Goal: Task Accomplishment & Management: Complete application form

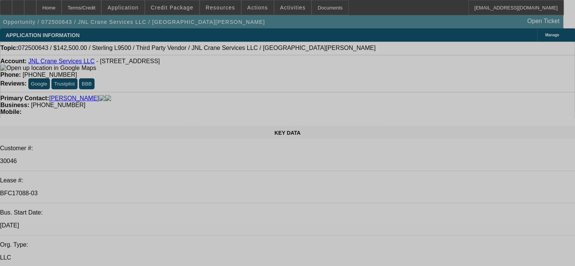
select select "0"
select select "2"
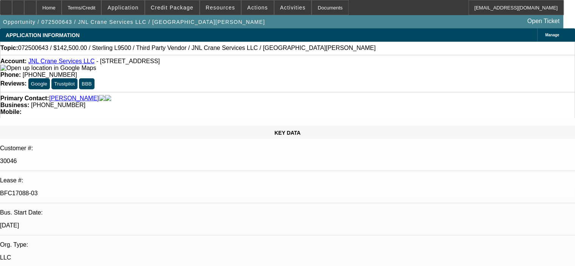
select select "2"
select select "0"
select select "6"
select select "0"
select select "2"
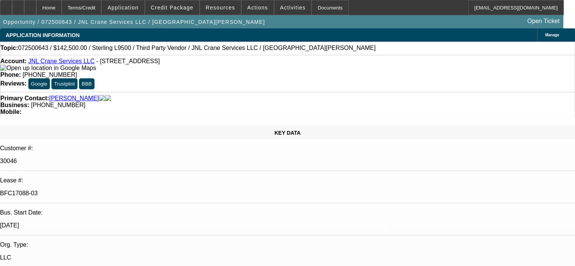
select select "2"
select select "0"
select select "6"
select select "0"
select select "2"
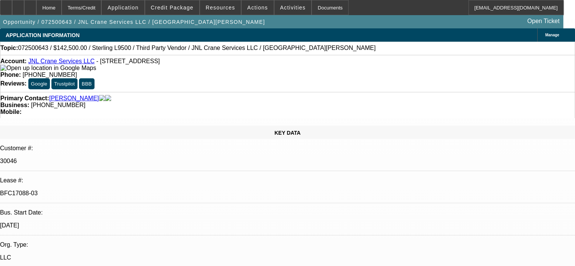
select select "2"
select select "0"
select select "6"
select select "0"
select select "2"
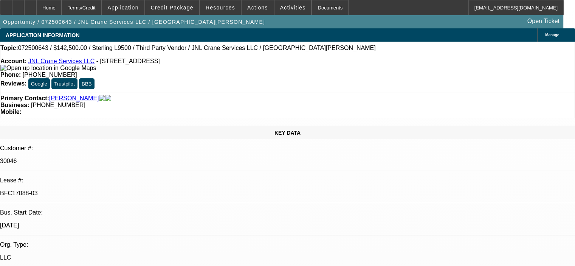
select select "2"
select select "0"
select select "6"
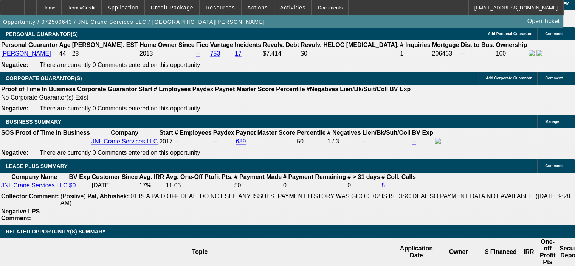
scroll to position [1172, 0]
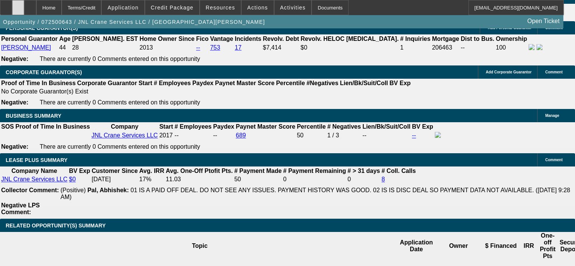
click at [18, 5] on icon at bounding box center [18, 5] width 0 height 0
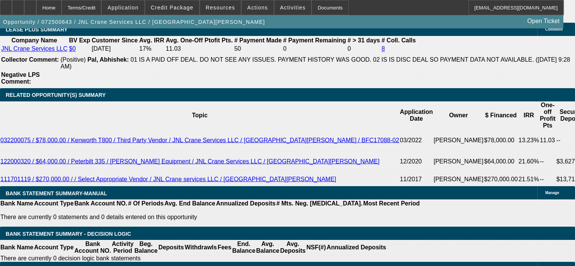
scroll to position [1285, 0]
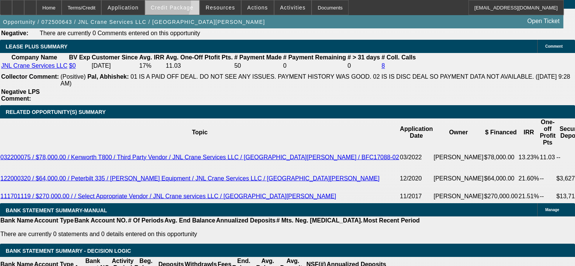
click at [171, 5] on span "Credit Package" at bounding box center [172, 8] width 43 height 6
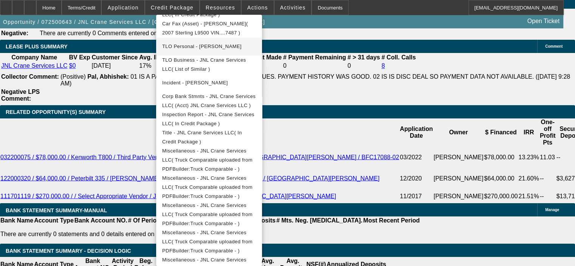
scroll to position [340, 0]
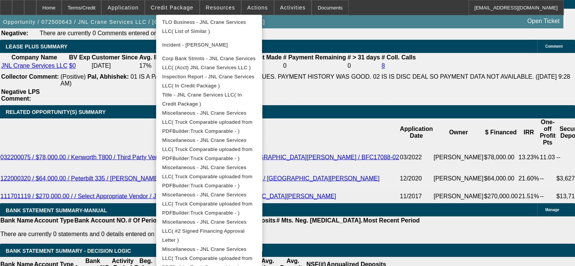
click at [522, 216] on div at bounding box center [287, 133] width 575 height 266
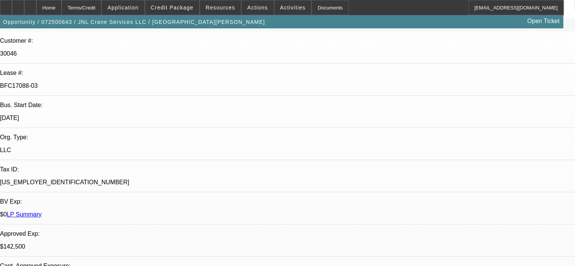
scroll to position [0, 0]
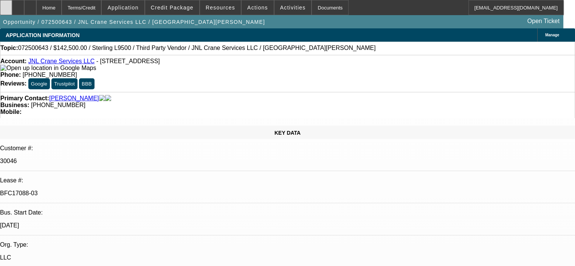
click at [6, 5] on icon at bounding box center [6, 5] width 0 height 0
select select "0"
select select "2"
select select "0"
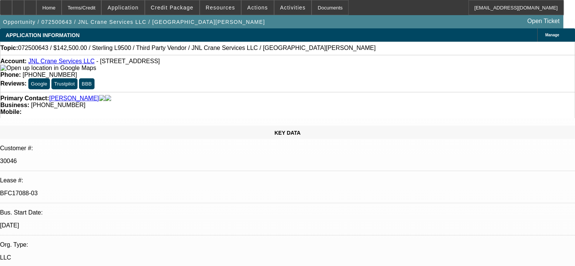
select select "6"
select select "0"
select select "2"
select select "0"
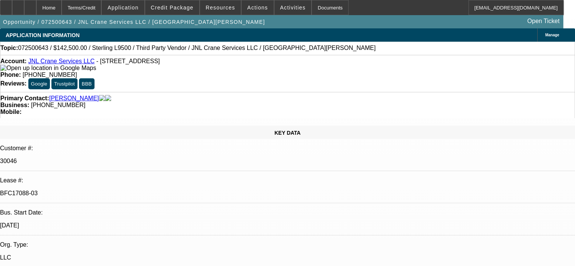
select select "6"
select select "0"
select select "2"
select select "0"
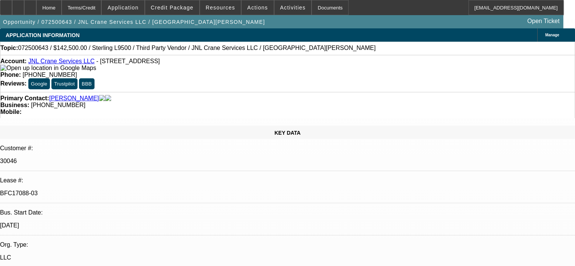
select select "6"
select select "0"
select select "2"
select select "0"
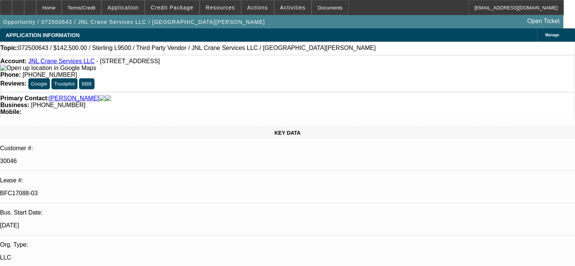
select select "6"
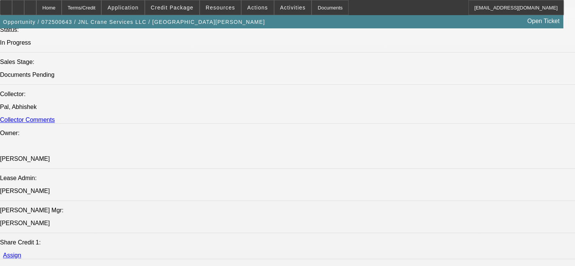
scroll to position [869, 0]
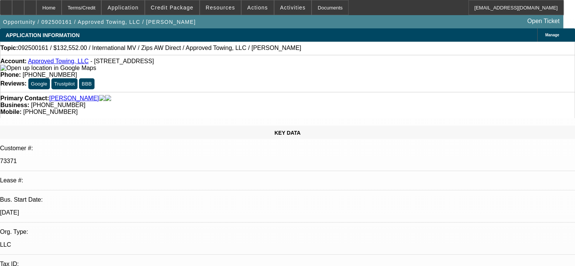
select select "0.1"
select select "2"
select select "0.1"
select select "4"
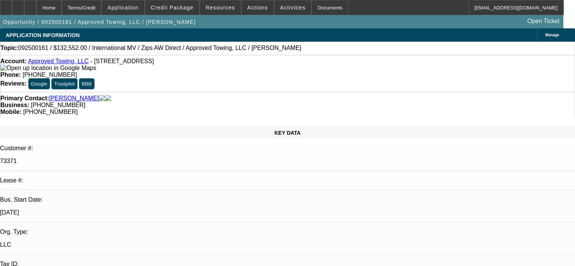
select select "0"
select select "2"
select select "0.1"
select select "4"
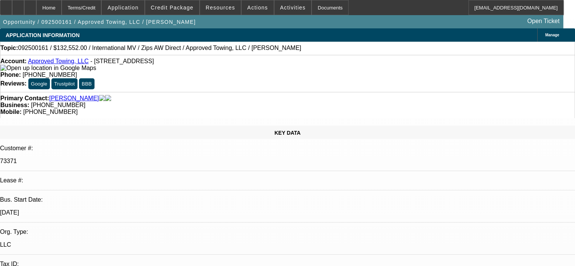
select select "0"
select select "2"
select select "0.1"
select select "4"
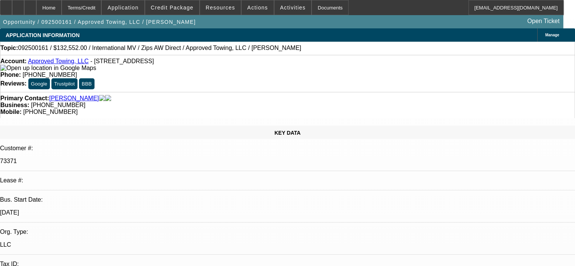
select select "0"
select select "0.1"
select select "4"
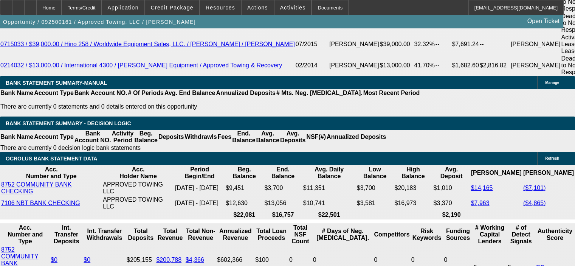
scroll to position [1474, 0]
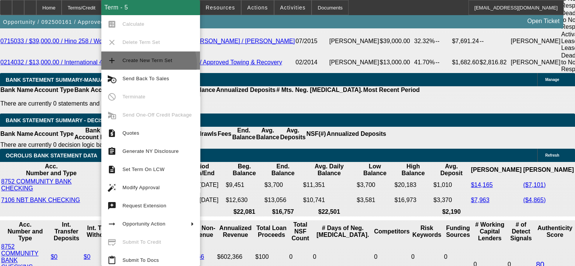
click at [148, 64] on span "Create New Term Set" at bounding box center [157, 60] width 71 height 9
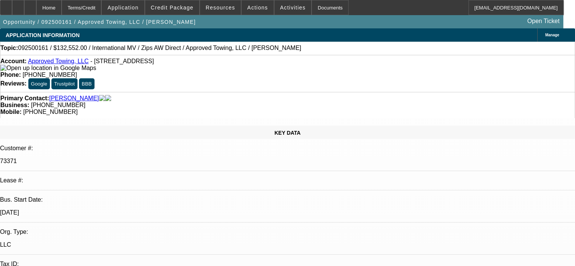
select select "0.1"
select select "2"
select select "0.1"
select select "4"
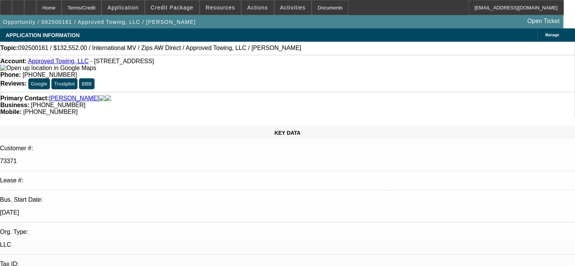
select select "0.1"
select select "2"
select select "0.1"
select select "4"
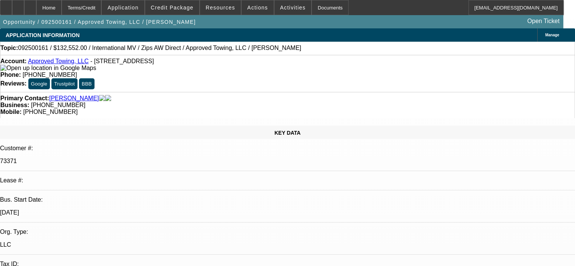
select select "0"
select select "2"
select select "0.1"
select select "4"
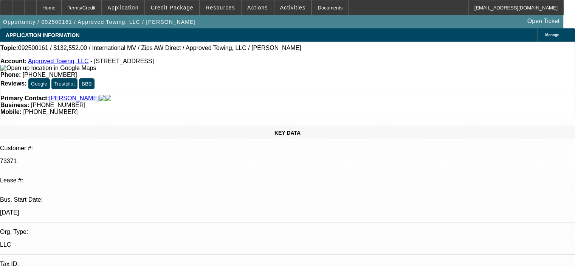
select select "0"
select select "2"
select select "0.1"
select select "4"
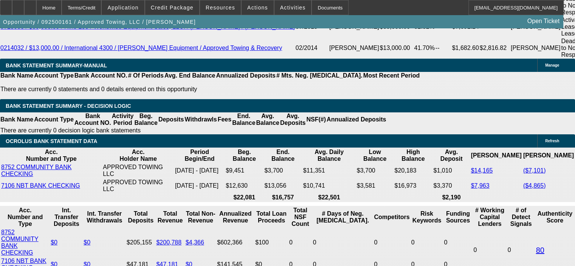
scroll to position [1512, 0]
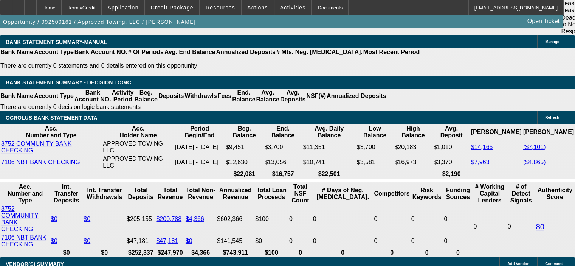
select select "0"
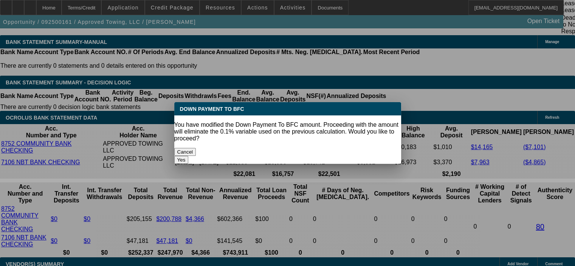
scroll to position [0, 0]
click at [189, 156] on button "Yes" at bounding box center [181, 160] width 14 height 8
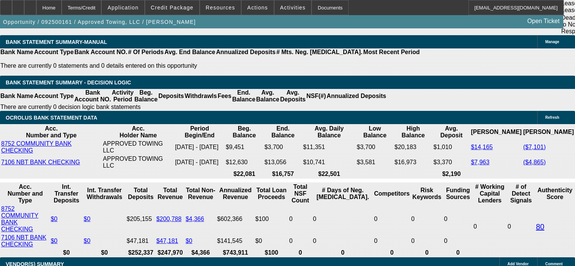
type input "$0.00"
type input "UNKNOWN"
type input "$3,211.12"
type input "$6,422.24"
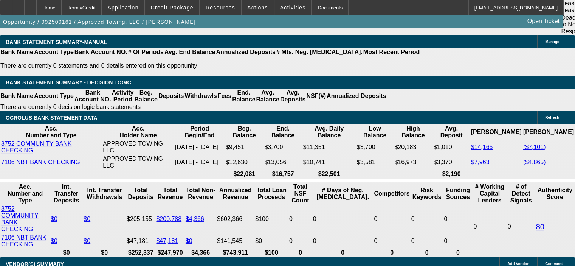
drag, startPoint x: 129, startPoint y: 203, endPoint x: 151, endPoint y: 201, distance: 22.0
type input "7"
type input "$22,032.25"
type input "$44,064.50"
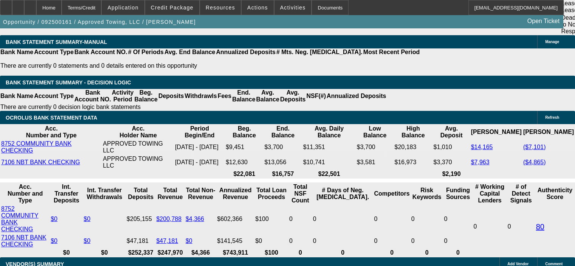
type input "72"
type input "$3,033.71"
type input "$6,067.42"
type input "72"
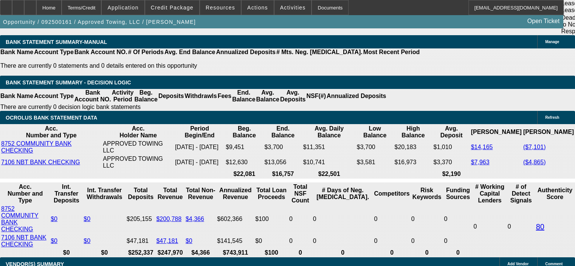
drag, startPoint x: 146, startPoint y: 204, endPoint x: 165, endPoint y: 203, distance: 19.3
type input "9"
type input "$2,654.80"
type input "$5,309.60"
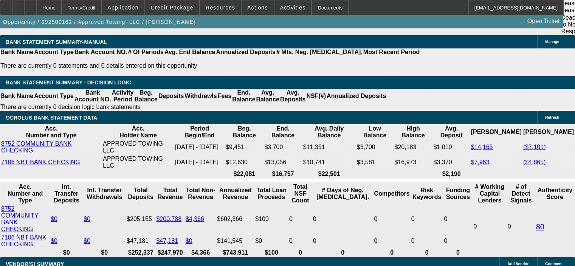
type input "9"
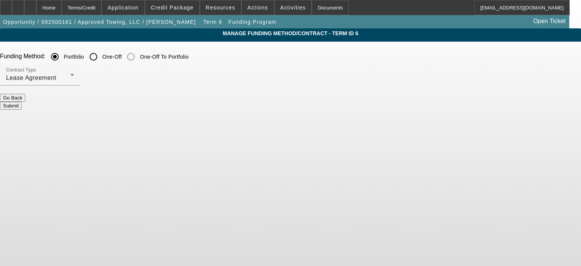
click at [101, 54] on input "One-Off" at bounding box center [93, 56] width 15 height 15
radio input "true"
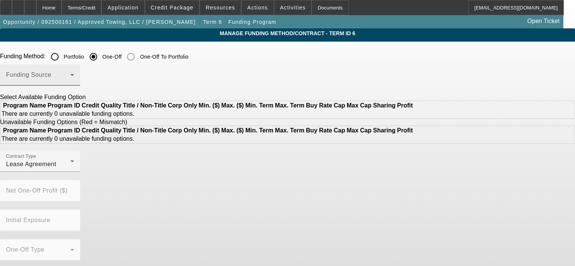
click at [70, 75] on span at bounding box center [38, 77] width 64 height 9
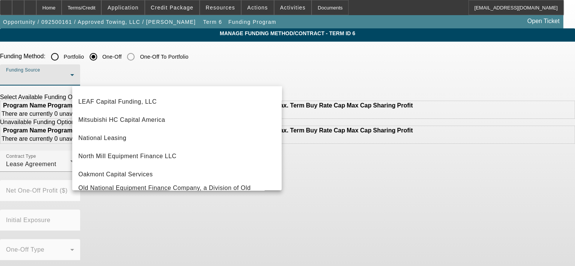
scroll to position [187, 0]
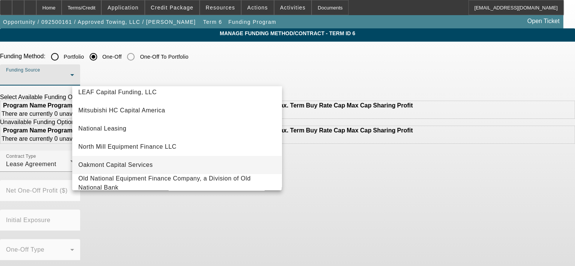
click at [208, 169] on mat-option "Oakmont Capital Services" at bounding box center [176, 165] width 209 height 18
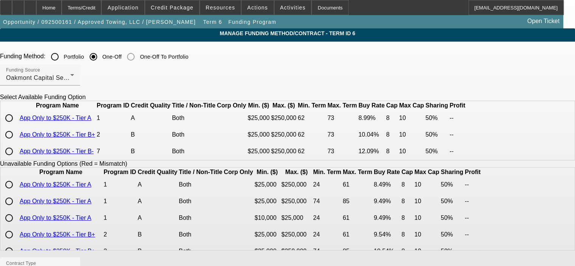
click at [17, 125] on input "radio" at bounding box center [9, 117] width 15 height 15
radio input "true"
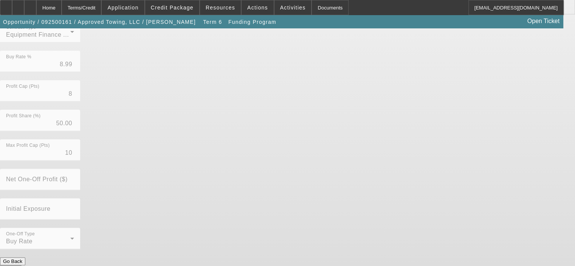
scroll to position [242, 0]
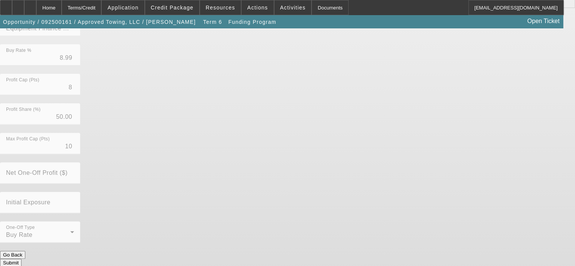
click at [22, 259] on button "Submit" at bounding box center [11, 263] width 22 height 8
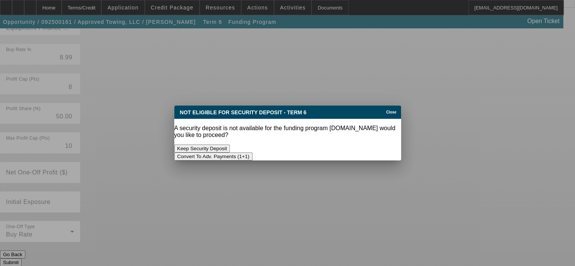
scroll to position [0, 0]
click at [253, 152] on button "Convert To Adv. Payments (1+1)" at bounding box center [213, 156] width 78 height 8
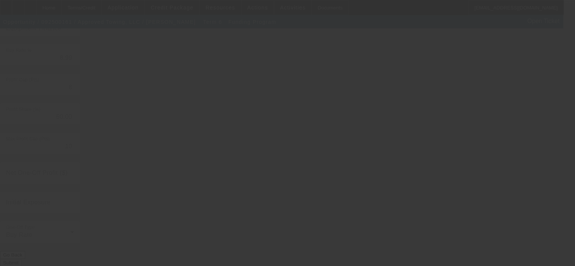
radio input "true"
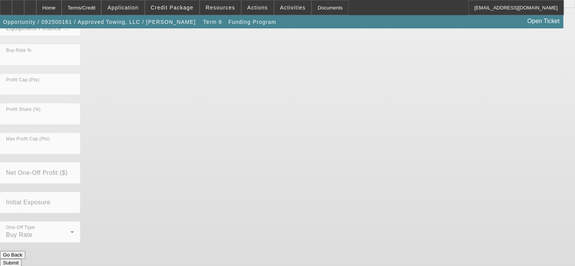
scroll to position [0, 0]
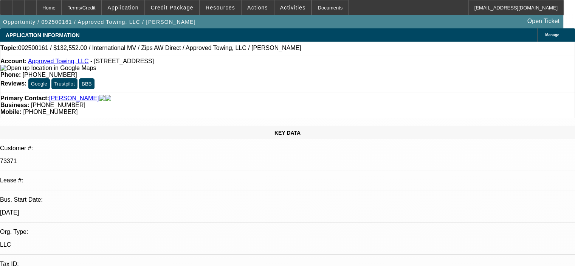
select select "0"
select select "6"
select select "0.1"
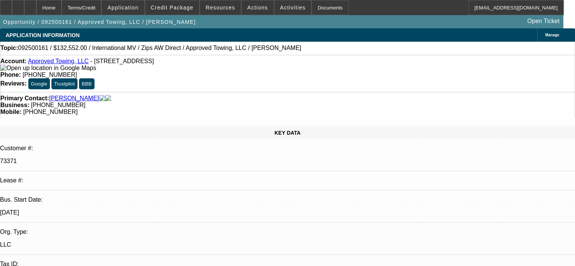
select select "2"
select select "0.1"
select select "4"
select select "0"
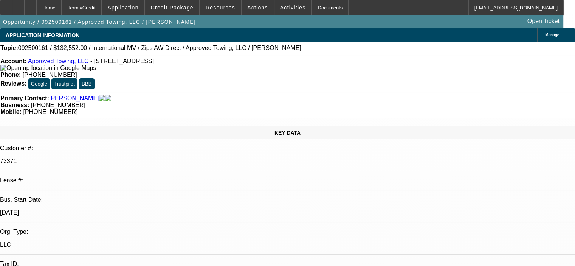
select select "2"
select select "0.1"
select select "4"
select select "0"
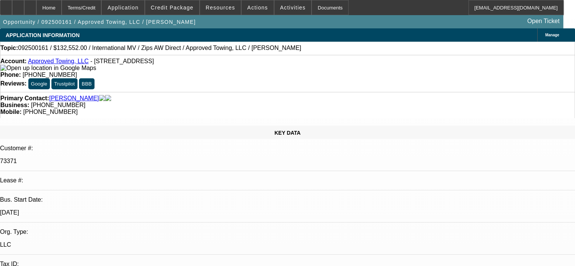
select select "2"
select select "0.1"
select select "4"
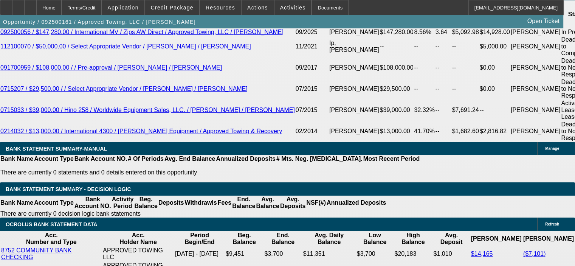
scroll to position [1512, 0]
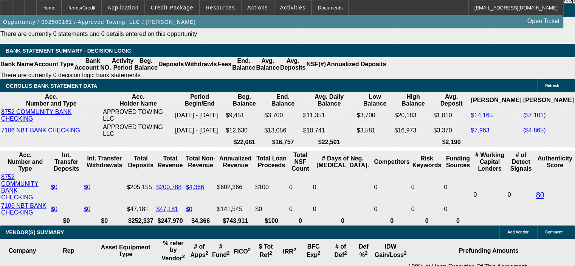
select select "2"
type input "$5,309.60"
type input "UNKNOWN"
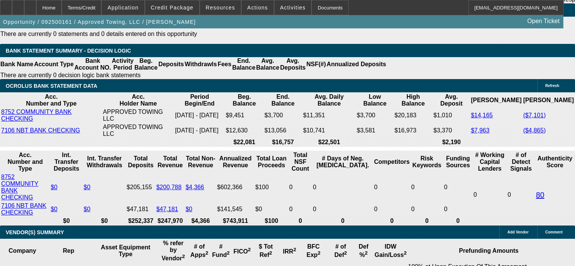
select select "2"
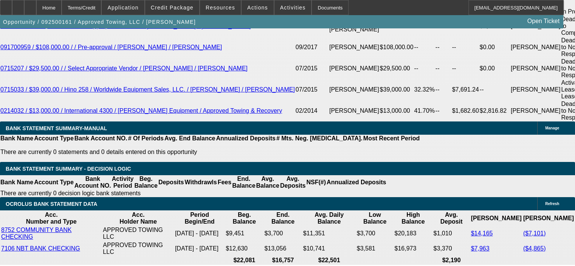
scroll to position [1393, 0]
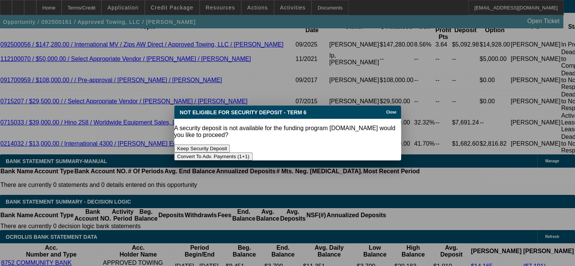
click at [230, 144] on button "Keep Security Deposit" at bounding box center [202, 148] width 56 height 8
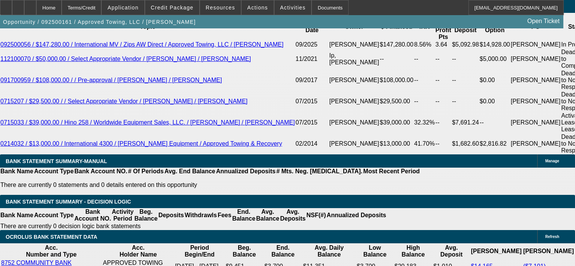
scroll to position [1393, 0]
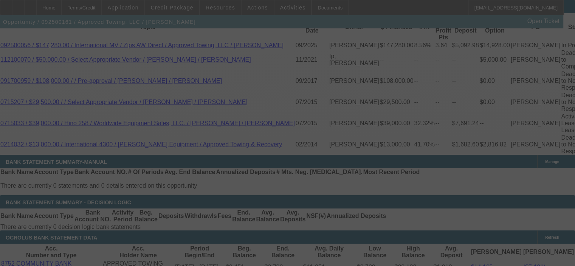
select select "0"
select select "2"
select select "0"
select select "6"
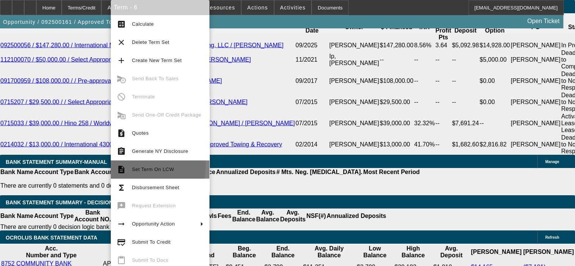
click at [128, 165] on button "description Set Term On LCW" at bounding box center [160, 169] width 99 height 18
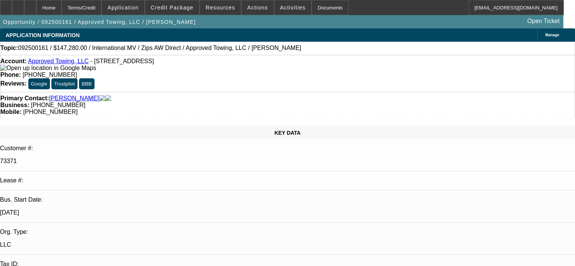
select select "0"
select select "2"
select select "0"
select select "6"
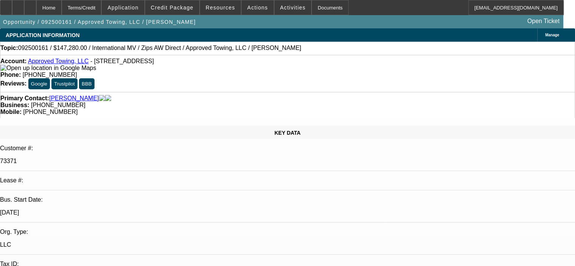
select select "0.1"
select select "2"
select select "0.1"
select select "4"
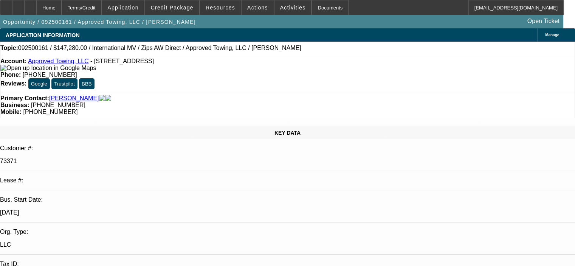
select select "0"
select select "2"
select select "0.1"
select select "4"
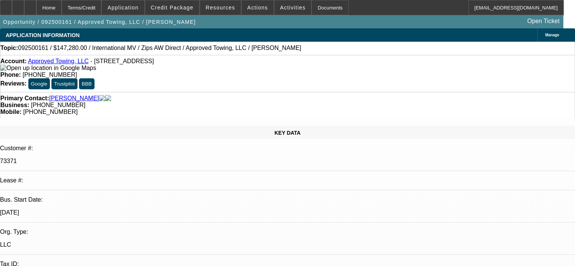
select select "0"
select select "2"
select select "0.1"
select select "4"
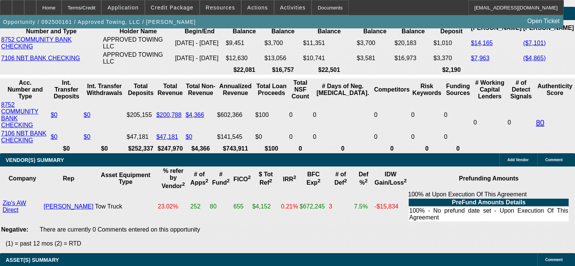
scroll to position [1625, 0]
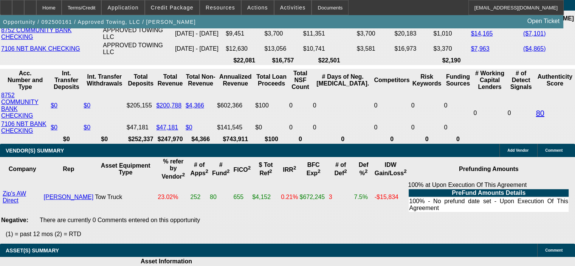
drag, startPoint x: 149, startPoint y: 95, endPoint x: 159, endPoint y: 97, distance: 10.5
type input "9.9"
type input "UNKNOWN"
type input "$2,721.06"
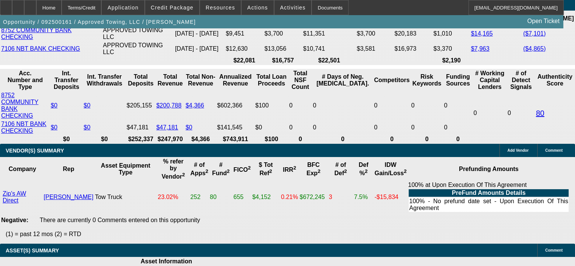
type input "$5,442.12"
type input "9.9"
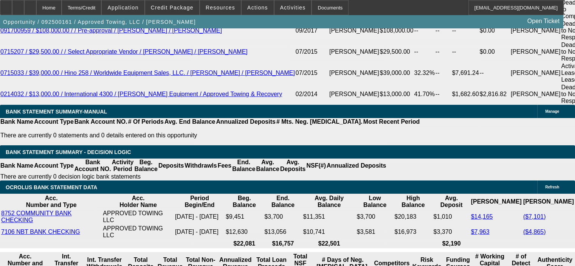
scroll to position [1436, 0]
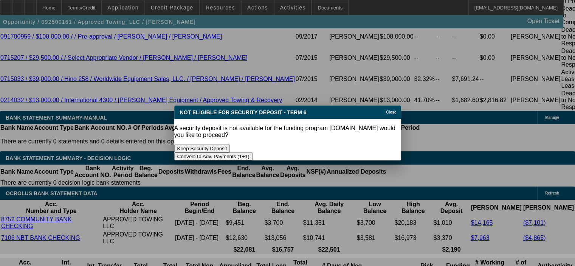
scroll to position [0, 0]
click at [225, 144] on button "Keep Security Deposit" at bounding box center [202, 148] width 56 height 8
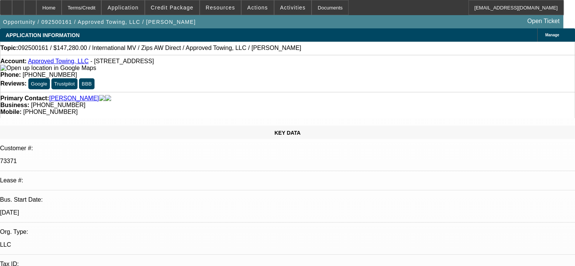
scroll to position [1436, 0]
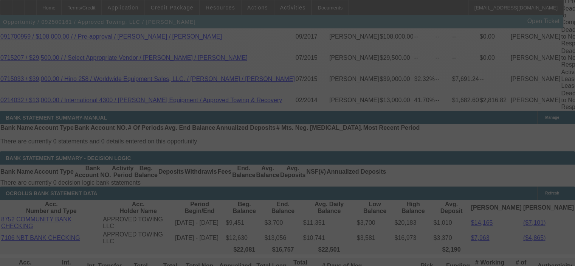
select select "0"
select select "2"
select select "0"
select select "6"
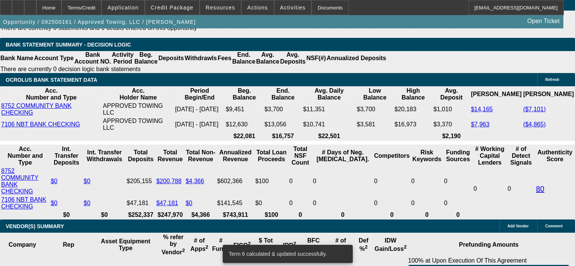
scroll to position [1625, 0]
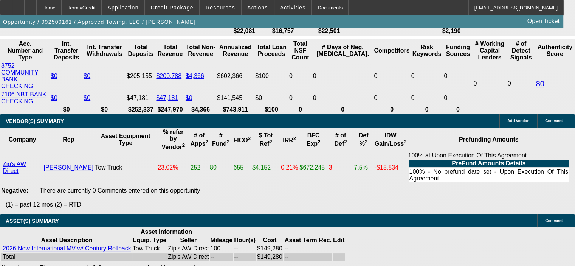
scroll to position [1663, 0]
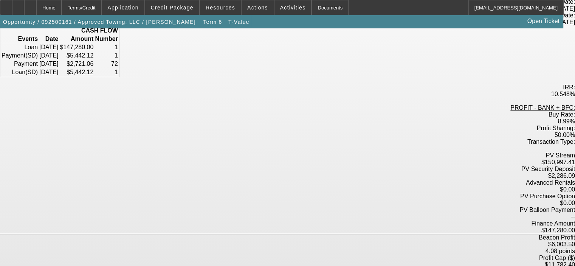
scroll to position [104, 0]
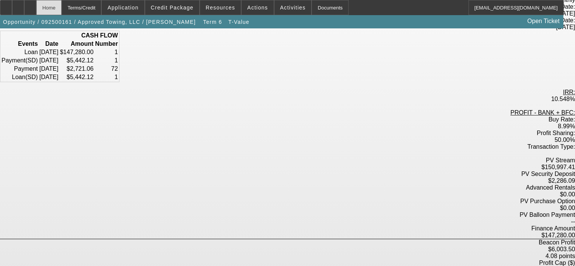
click at [62, 7] on div "Home" at bounding box center [48, 7] width 25 height 15
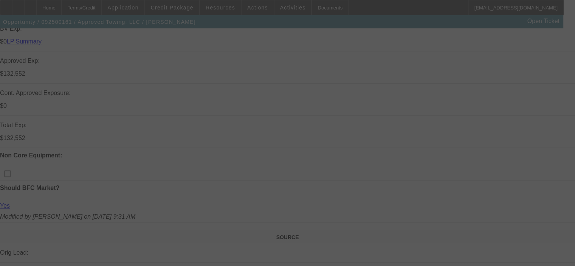
scroll to position [340, 0]
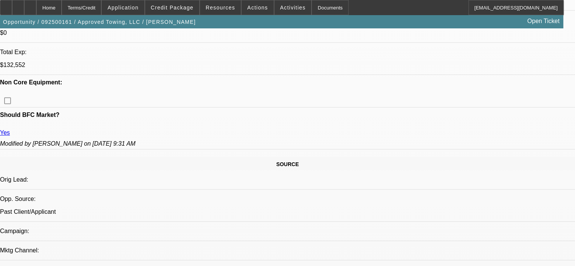
select select "0"
select select "2"
select select "0"
select select "6"
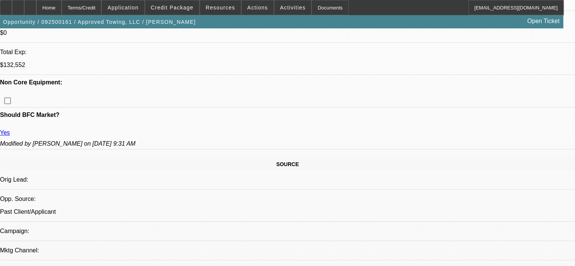
select select "0.1"
select select "2"
select select "0.1"
select select "4"
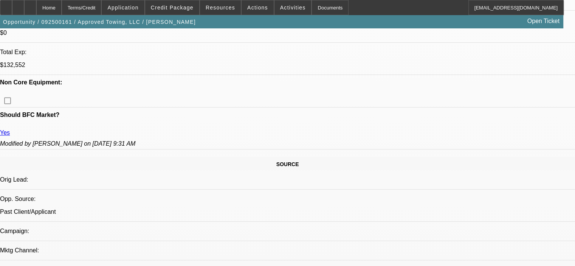
select select "0"
select select "2"
select select "0.1"
select select "4"
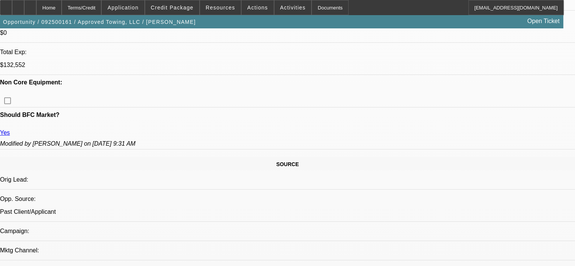
select select "0"
select select "2"
select select "0.1"
select select "4"
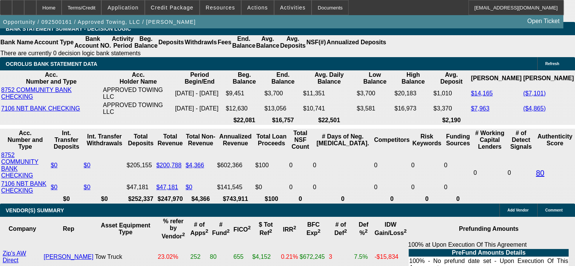
scroll to position [1588, 0]
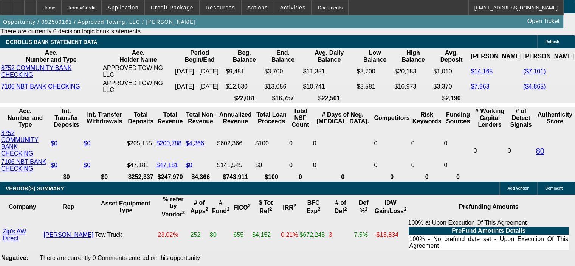
select select "0"
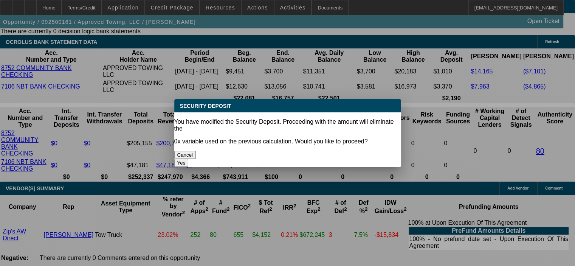
click at [189, 159] on button "Yes" at bounding box center [181, 163] width 14 height 8
type input "$0.00"
type input "UNKNOWN"
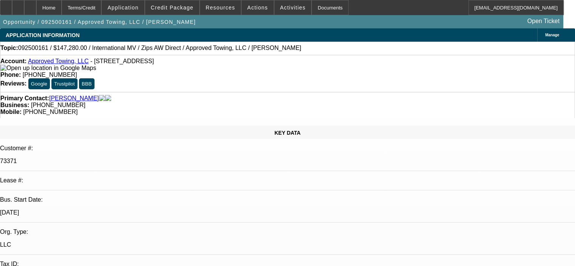
scroll to position [1588, 0]
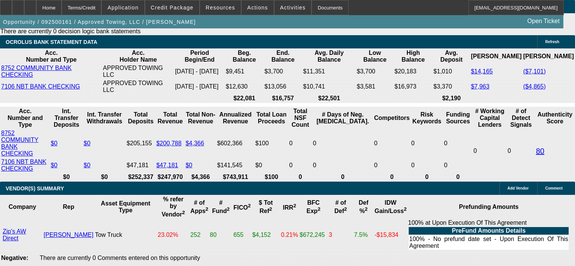
select select "1"
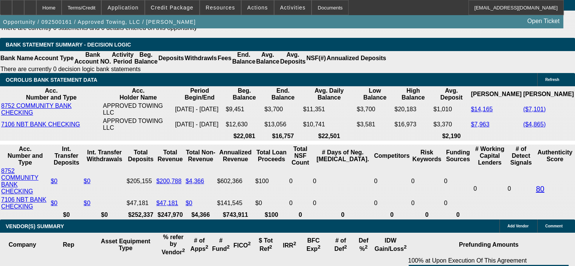
scroll to position [1474, 0]
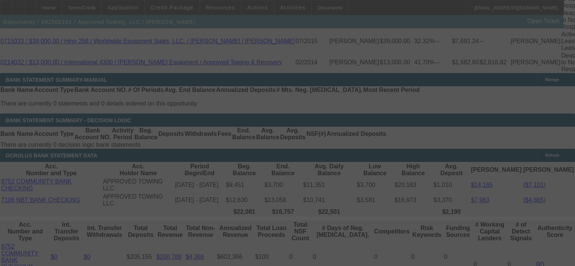
select select "0"
select select "6"
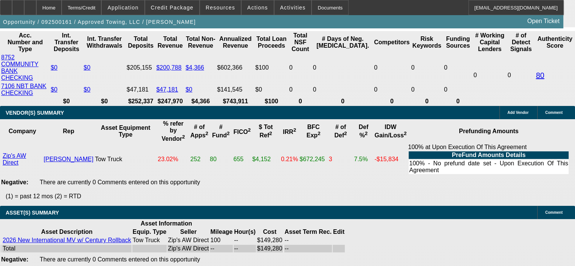
scroll to position [1625, 0]
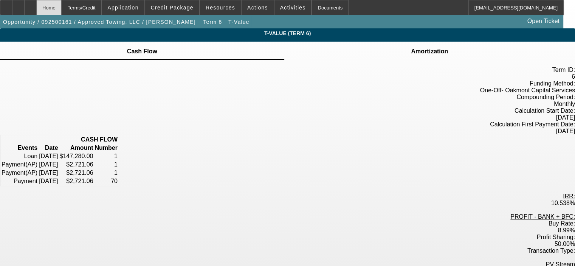
click at [62, 8] on div "Home" at bounding box center [48, 7] width 25 height 15
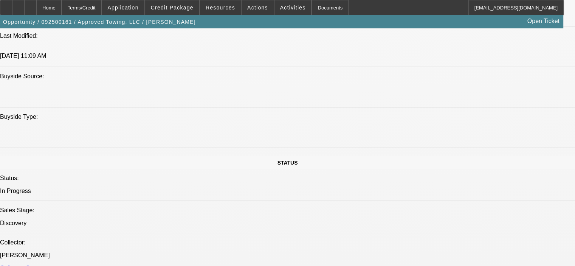
select select "0"
select select "6"
select select "0.1"
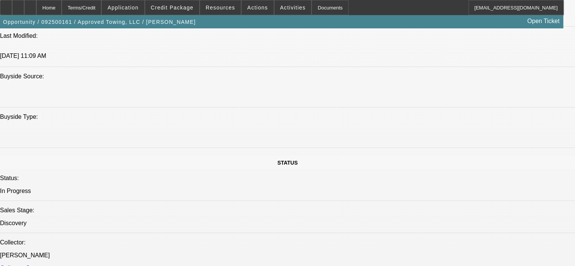
select select "2"
select select "0.1"
select select "4"
select select "0"
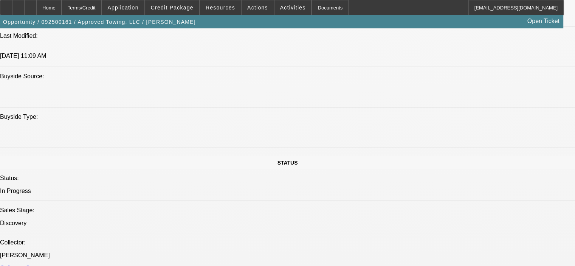
select select "2"
select select "0.1"
select select "4"
select select "0"
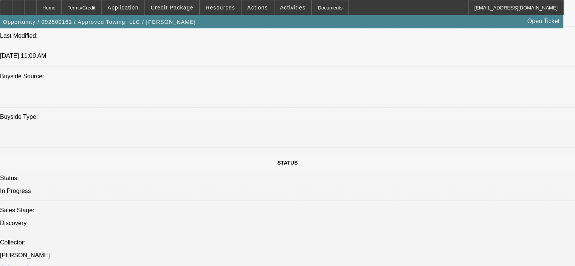
select select "2"
select select "0.1"
select select "4"
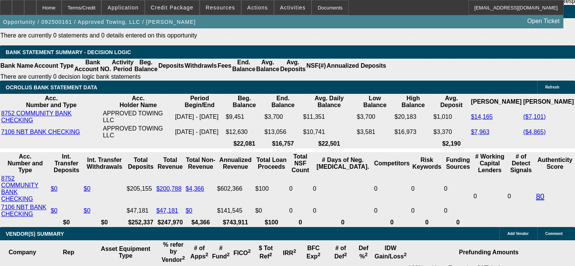
scroll to position [1603, 0]
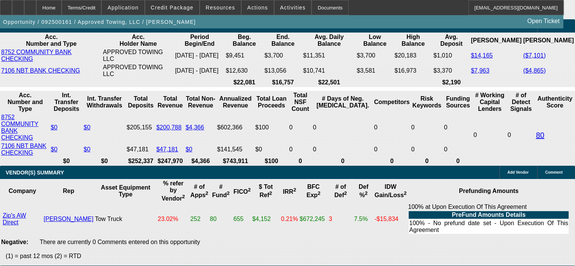
select select "2"
type input "UNKNOWN"
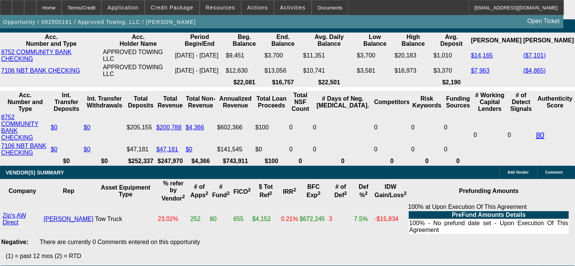
select select "2"
type input "$5,442.12"
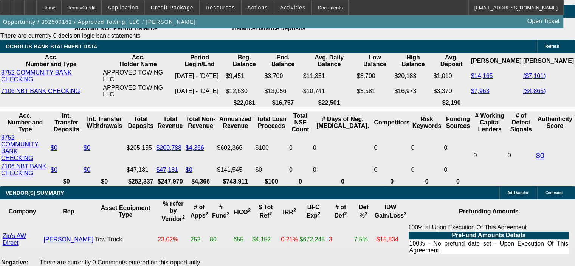
scroll to position [1566, 0]
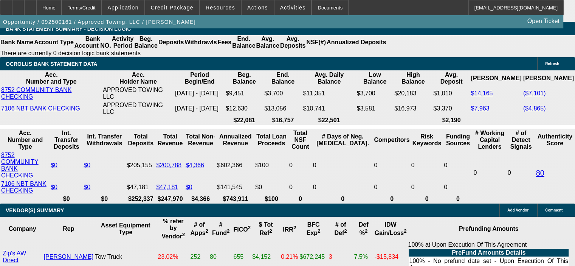
drag, startPoint x: 100, startPoint y: 160, endPoint x: 130, endPoint y: 160, distance: 30.2
type input "$0.00"
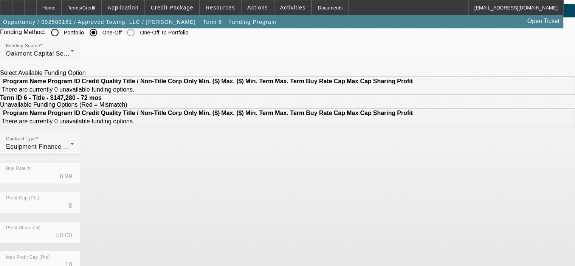
scroll to position [38, 0]
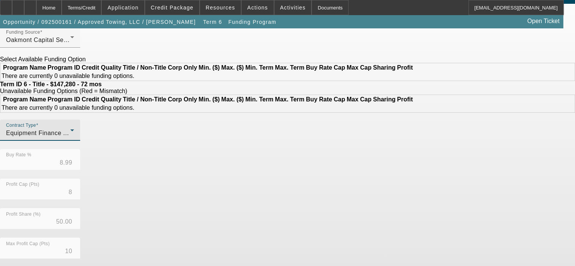
click at [77, 135] on icon at bounding box center [72, 129] width 9 height 9
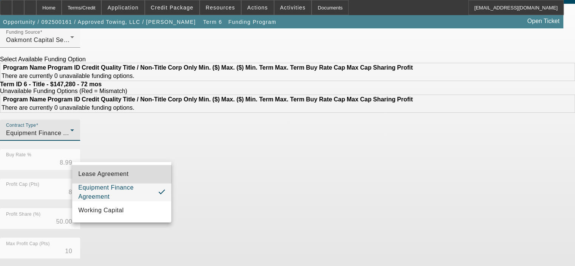
click at [109, 177] on span "Lease Agreement" at bounding box center [103, 173] width 50 height 9
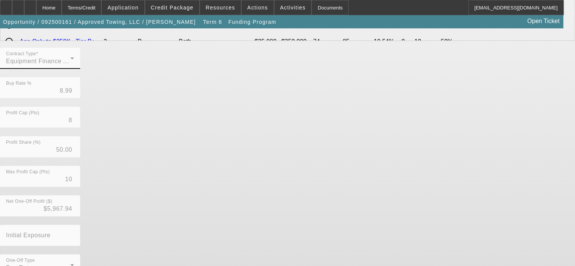
scroll to position [249, 0]
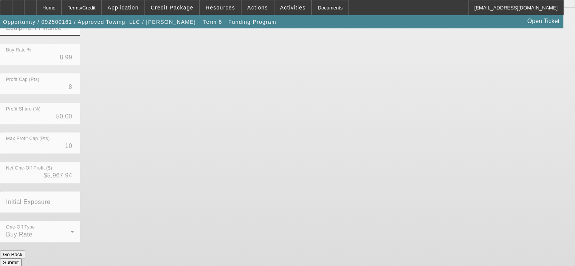
click at [22, 258] on button "Submit" at bounding box center [11, 262] width 22 height 8
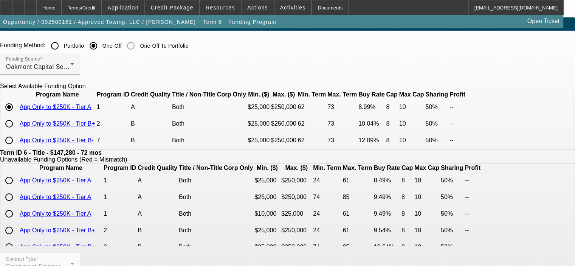
scroll to position [0, 0]
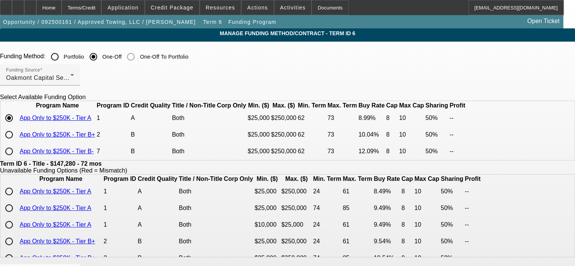
click at [310, 69] on div "Funding Source Oakmont Capital Services" at bounding box center [287, 78] width 575 height 29
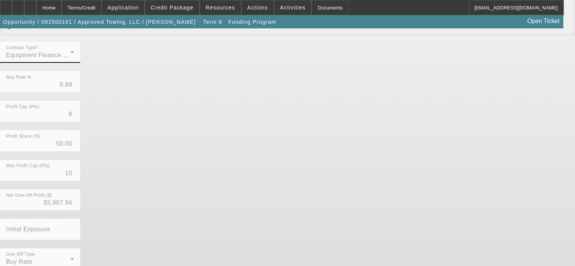
scroll to position [174, 0]
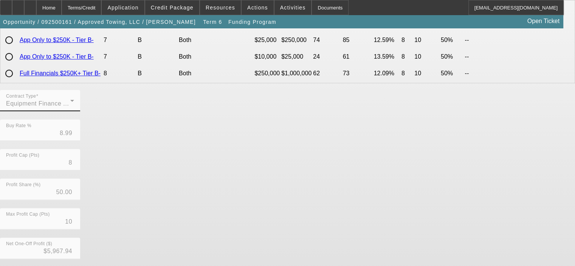
click at [80, 119] on mat-form-field "Contract Type Equipment Finance Agreement" at bounding box center [40, 104] width 80 height 29
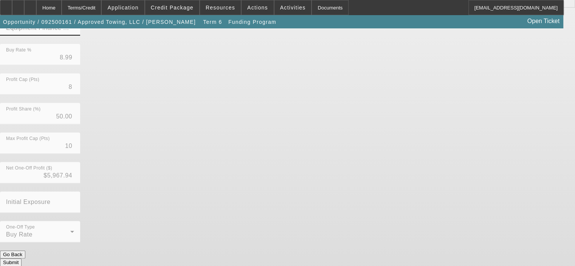
click at [25, 250] on button "Go Back" at bounding box center [12, 254] width 25 height 8
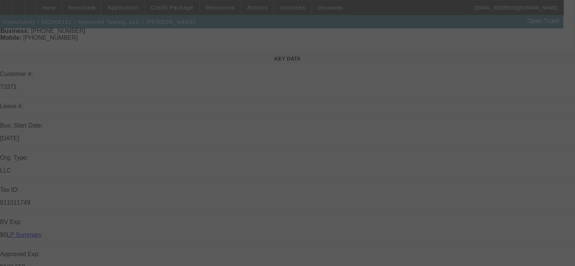
scroll to position [76, 0]
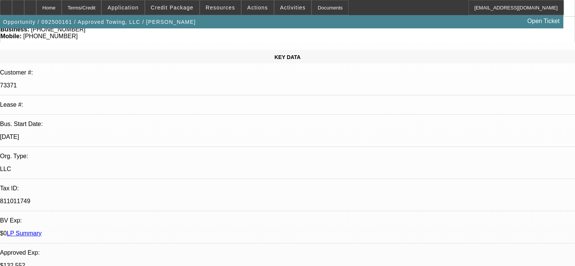
select select "0"
select select "2"
select select "0"
select select "6"
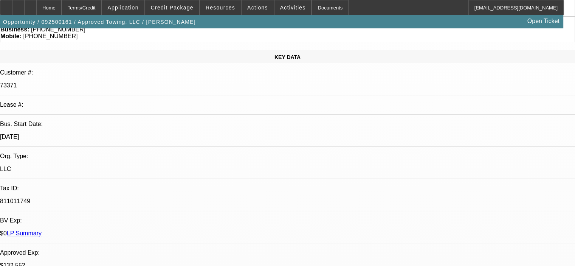
select select "0.1"
select select "2"
select select "0.1"
select select "4"
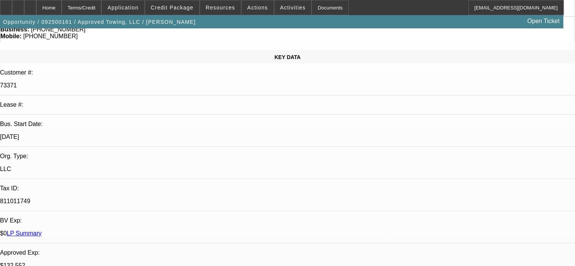
select select "0"
select select "2"
select select "0.1"
select select "4"
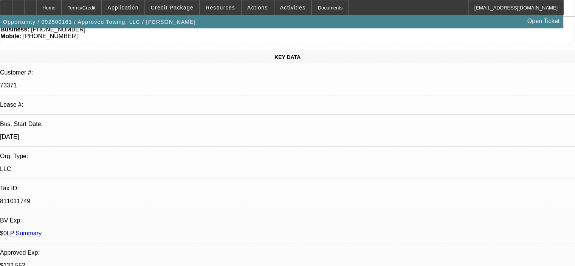
select select "0"
select select "2"
select select "0.1"
select select "4"
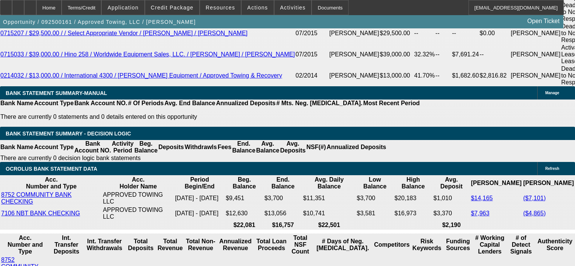
scroll to position [1474, 0]
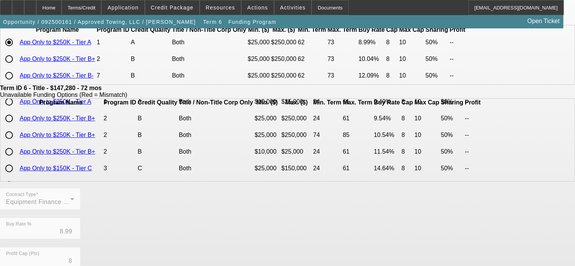
scroll to position [76, 0]
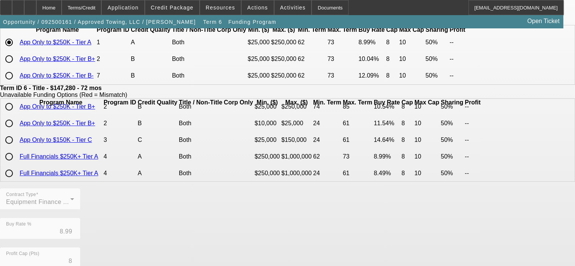
click at [80, 218] on mat-form-field "Contract Type Equipment Finance Agreement" at bounding box center [40, 202] width 80 height 29
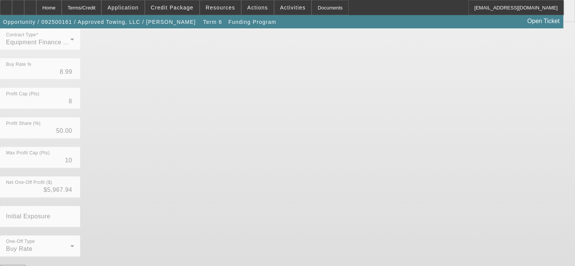
scroll to position [249, 0]
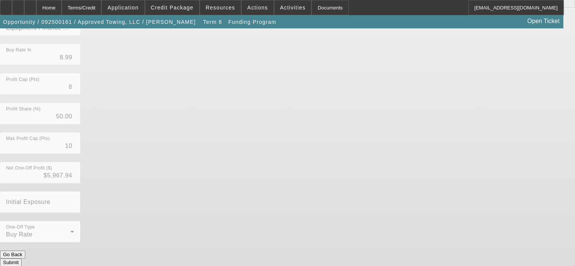
click at [22, 258] on button "Submit" at bounding box center [11, 262] width 22 height 8
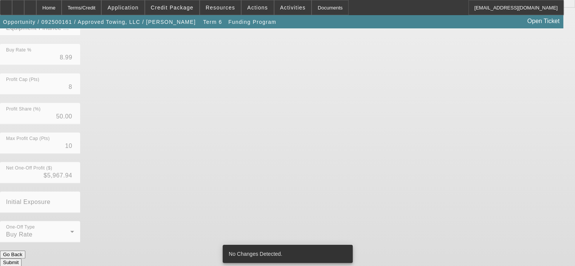
click at [332, 122] on div "Contract Type Equipment Finance Agreement Buy Rate % 8.99 Profit Cap (Pts) 8 Pr…" at bounding box center [287, 132] width 575 height 236
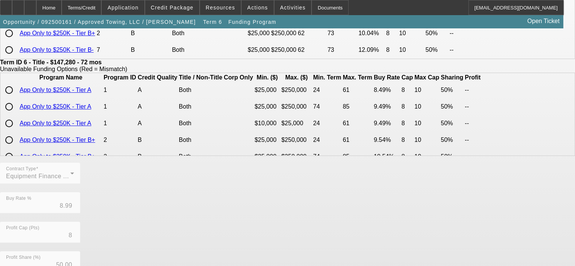
scroll to position [60, 0]
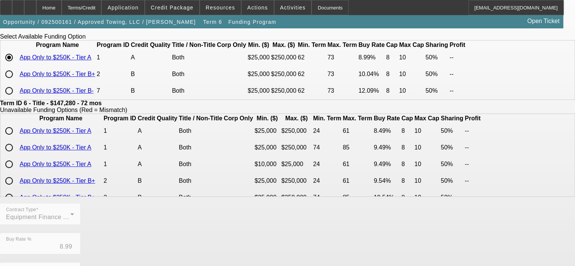
click at [80, 233] on mat-form-field "Contract Type Equipment Finance Agreement" at bounding box center [40, 217] width 80 height 29
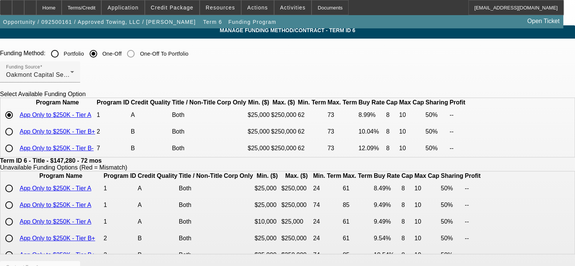
scroll to position [0, 0]
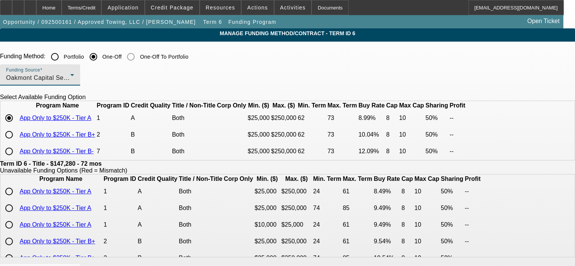
click at [70, 76] on div "Oakmont Capital Services" at bounding box center [38, 77] width 64 height 9
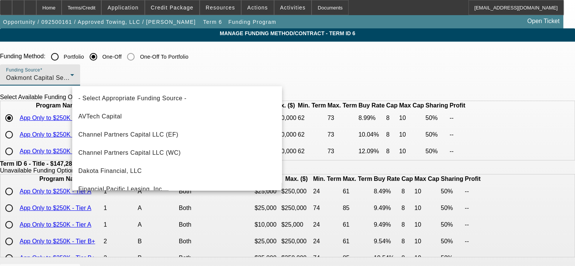
scroll to position [171, 0]
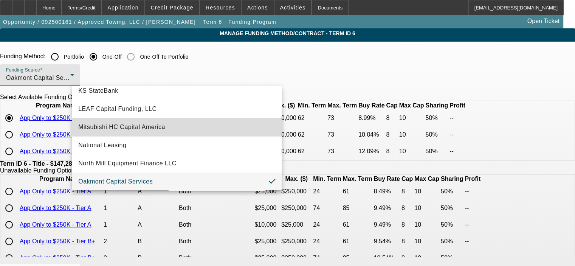
click at [200, 125] on mat-option "Mitsubishi HC Capital America" at bounding box center [176, 127] width 209 height 18
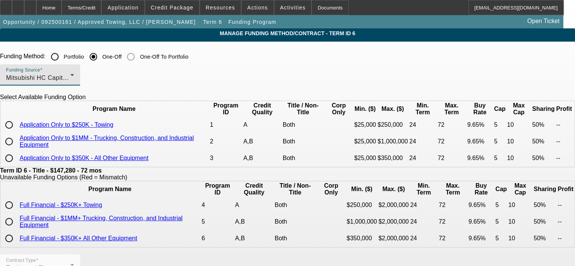
click at [70, 76] on div "Mitsubishi HC Capital America" at bounding box center [38, 77] width 64 height 9
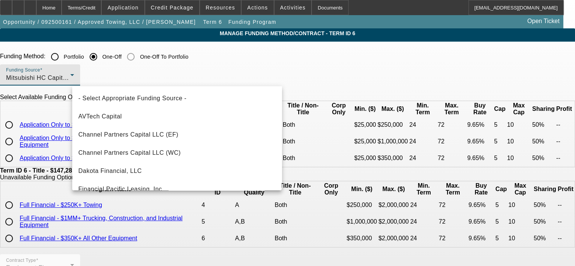
scroll to position [116, 0]
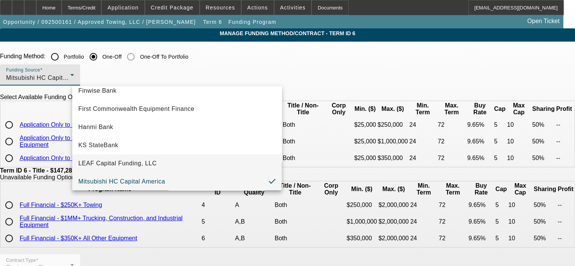
click at [239, 158] on mat-option "LEAF Capital Funding, LLC" at bounding box center [176, 163] width 209 height 18
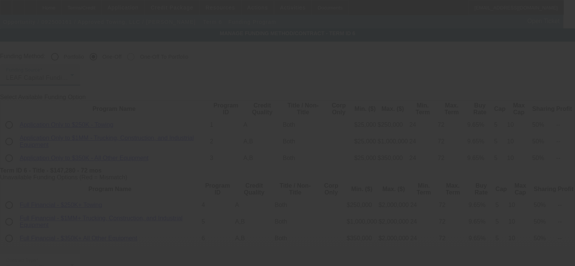
type input "6.76"
type input "6"
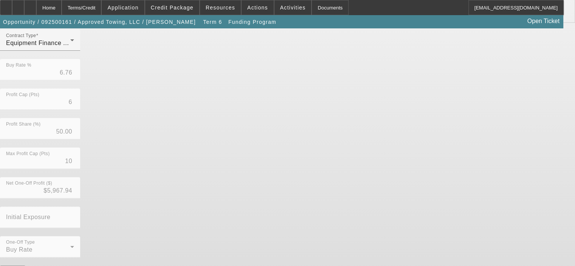
scroll to position [211, 0]
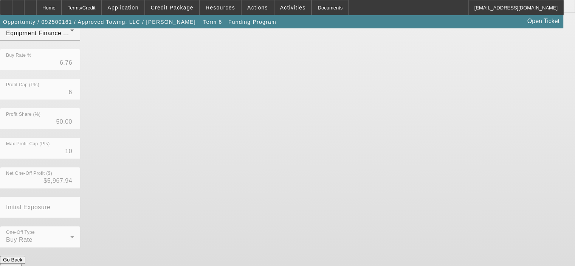
click at [22, 263] on button "Submit" at bounding box center [11, 267] width 22 height 8
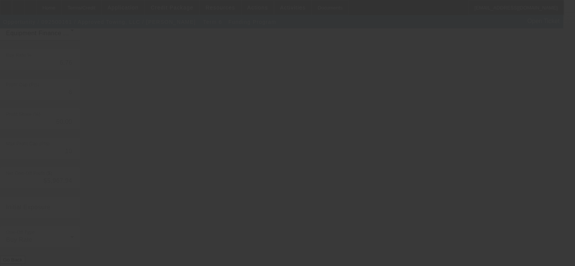
type input "8.99"
type input "8"
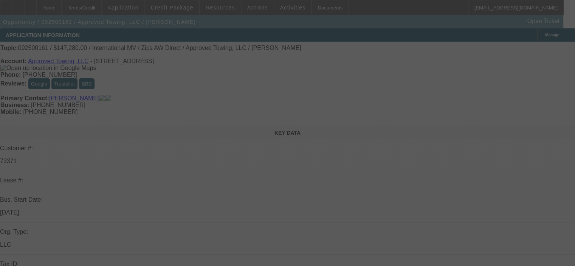
scroll to position [113, 0]
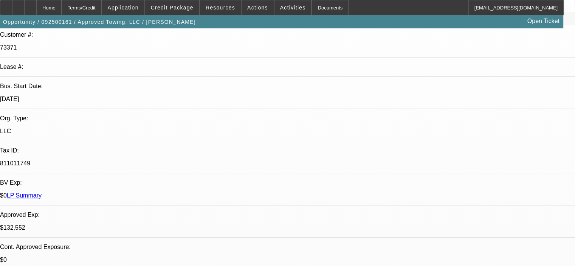
select select "0"
select select "2"
select select "0"
select select "6"
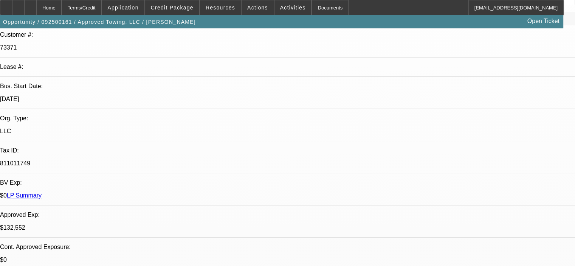
select select "0.1"
select select "2"
select select "0.1"
select select "4"
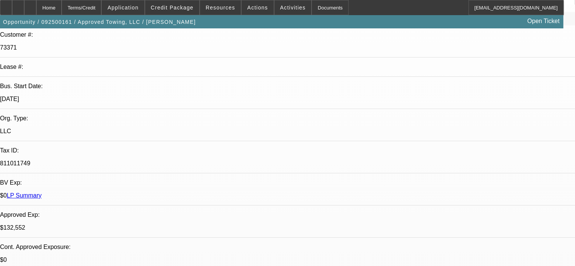
select select "0"
select select "2"
select select "0.1"
select select "4"
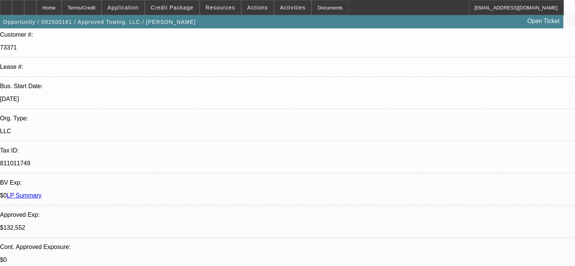
select select "0"
select select "2"
select select "0.1"
select select "4"
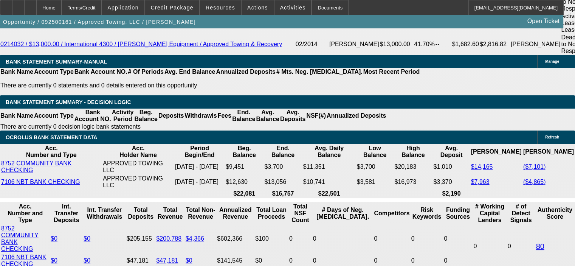
scroll to position [1512, 0]
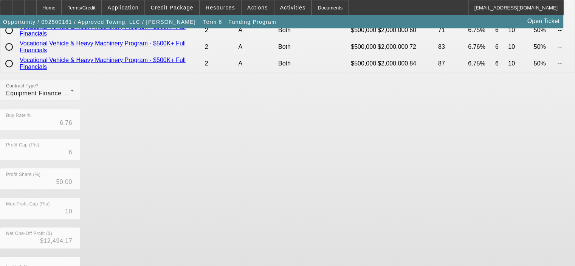
scroll to position [151, 0]
click at [70, 98] on div "Equipment Finance Agreement" at bounding box center [38, 92] width 64 height 9
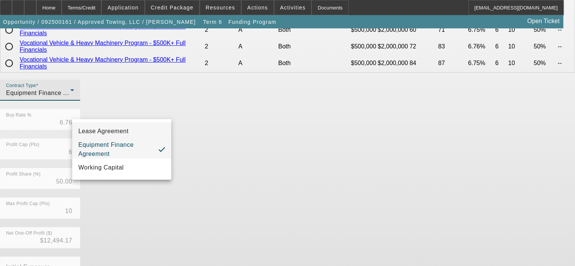
click at [137, 132] on mat-option "Lease Agreement" at bounding box center [121, 131] width 99 height 18
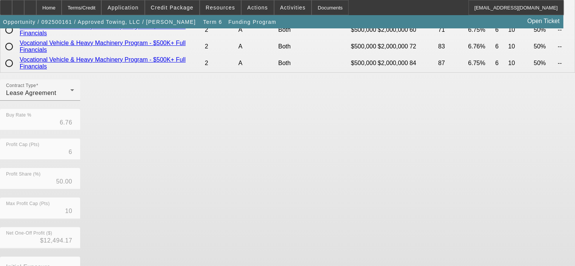
click at [233, 148] on div "Contract Type Lease Agreement Buy Rate % 6.76 Profit Cap (Pts) 6 Profit Share (…" at bounding box center [287, 197] width 575 height 236
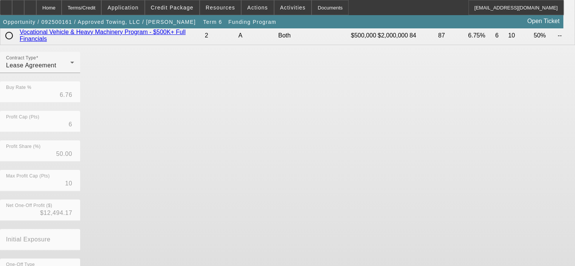
scroll to position [211, 0]
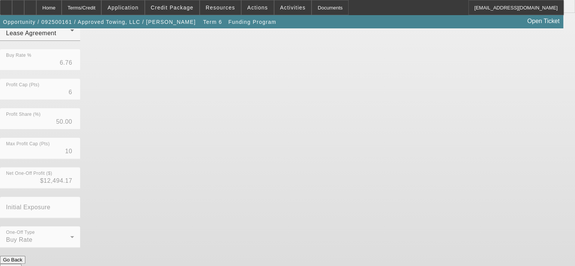
click at [22, 263] on button "Submit" at bounding box center [11, 267] width 22 height 8
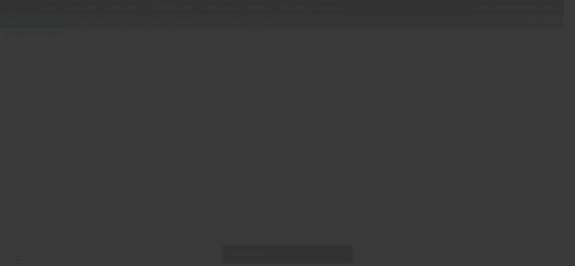
scroll to position [0, 0]
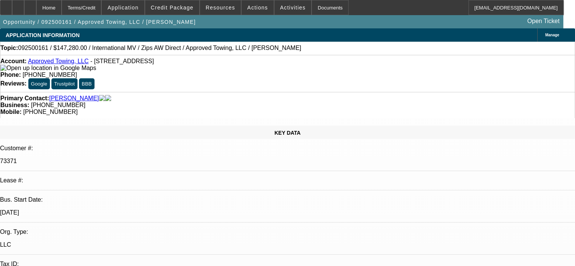
select select "0"
select select "2"
select select "0"
select select "6"
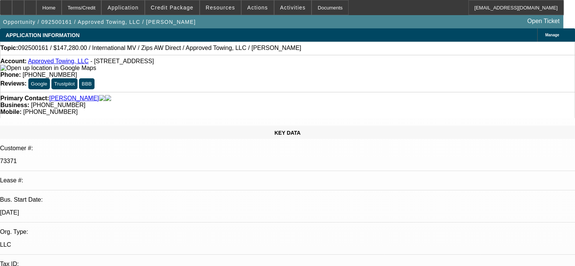
select select "0.1"
select select "2"
select select "0.1"
select select "4"
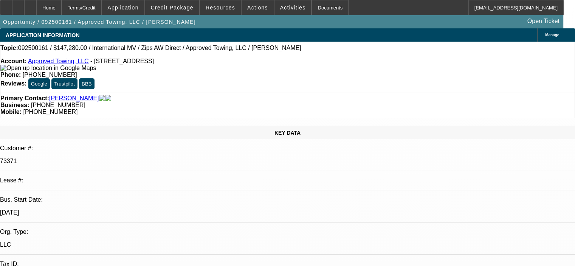
select select "0"
select select "2"
select select "0.1"
select select "4"
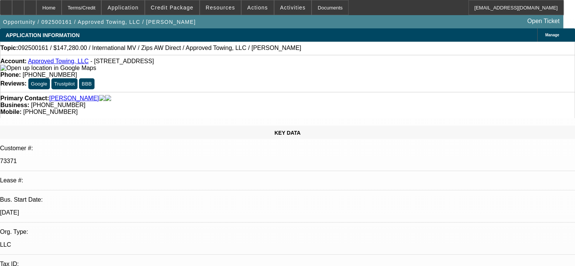
select select "0"
select select "2"
select select "0.1"
select select "4"
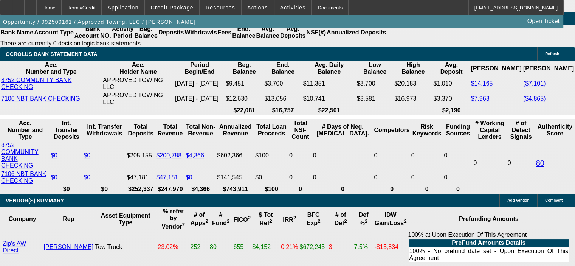
scroll to position [1588, 0]
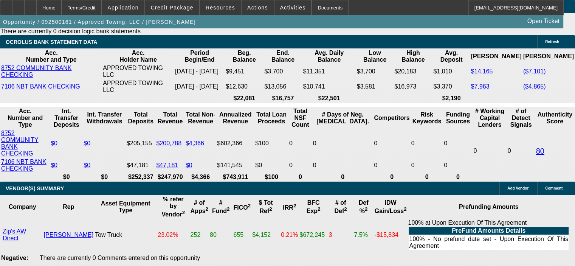
drag, startPoint x: 143, startPoint y: 127, endPoint x: 166, endPoint y: 127, distance: 23.1
type input "8"
type input "UNKNOWN"
type input "8.9"
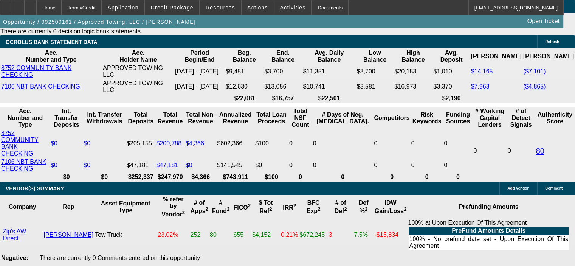
type input "$2,582.30"
type input "$5,164.60"
type input "$2,647.50"
type input "$5,295.00"
type input "8.9"
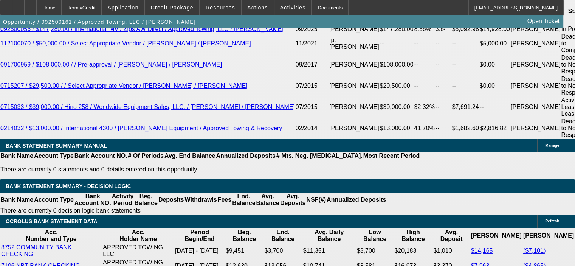
scroll to position [1399, 0]
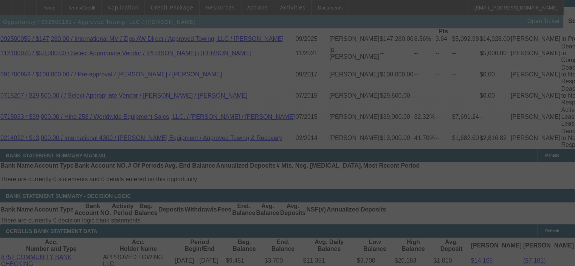
select select "0"
select select "2"
select select "0"
select select "6"
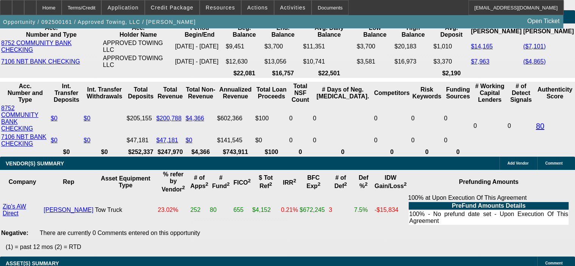
scroll to position [1625, 0]
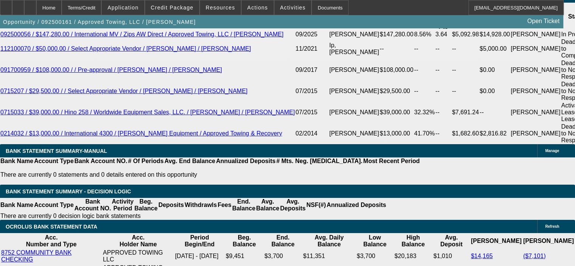
scroll to position [1399, 0]
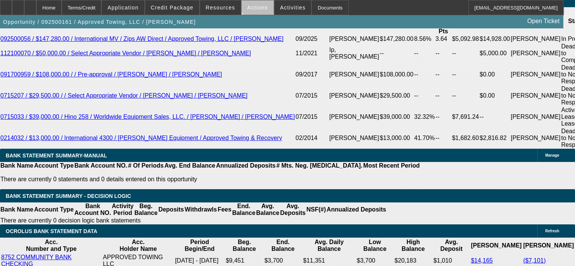
click at [254, 5] on span "Actions" at bounding box center [257, 8] width 21 height 6
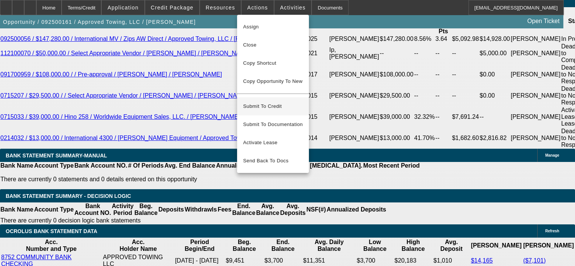
click at [270, 103] on span "Submit To Credit" at bounding box center [273, 106] width 60 height 9
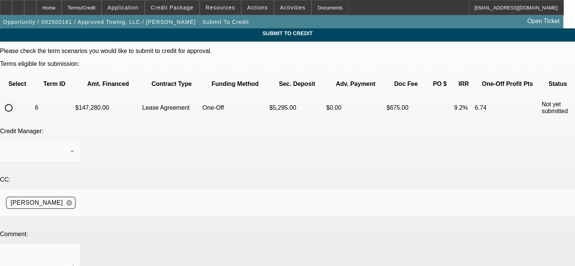
click at [16, 100] on input "radio" at bounding box center [8, 107] width 15 height 15
radio input "true"
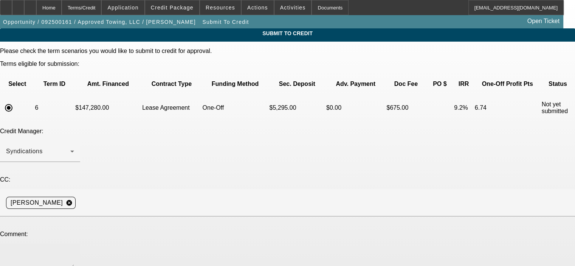
click at [74, 249] on textarea at bounding box center [40, 258] width 68 height 18
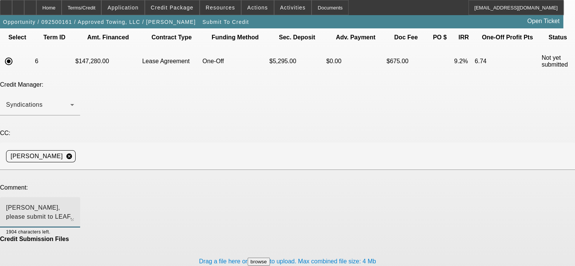
scroll to position [48, 0]
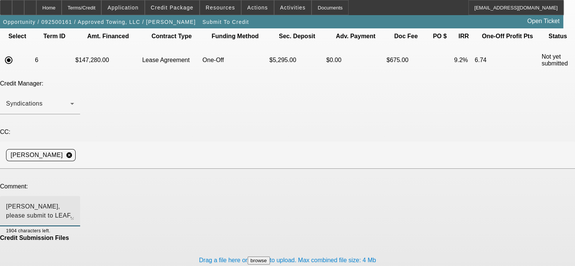
type textarea "[PERSON_NAME], please submit to LEAF, if Unifi approved this customer maybe LEA…"
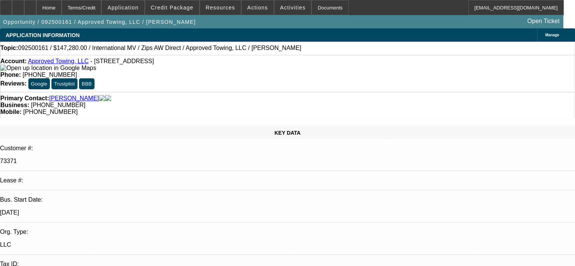
select select "0"
select select "2"
select select "0"
select select "6"
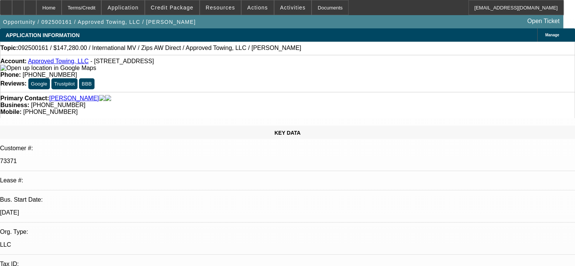
select select "0.1"
select select "2"
select select "0.1"
select select "4"
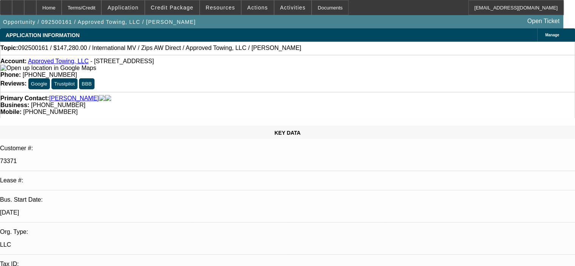
select select "0"
select select "2"
select select "0.1"
select select "4"
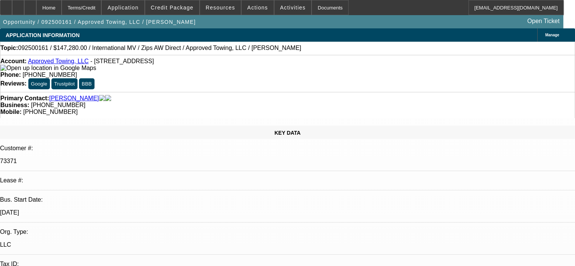
select select "0"
select select "2"
select select "0.1"
select select "4"
